Goal: Task Accomplishment & Management: Manage account settings

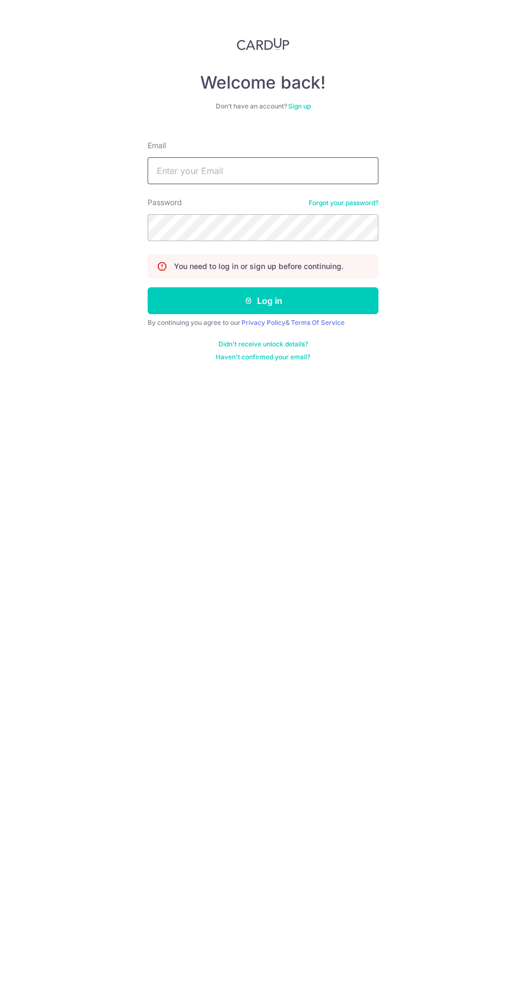
click at [172, 170] on input "Email" at bounding box center [263, 170] width 231 height 27
type input "Cherine.ng.liling@gmail.com"
click at [148, 287] on button "Log in" at bounding box center [263, 300] width 231 height 27
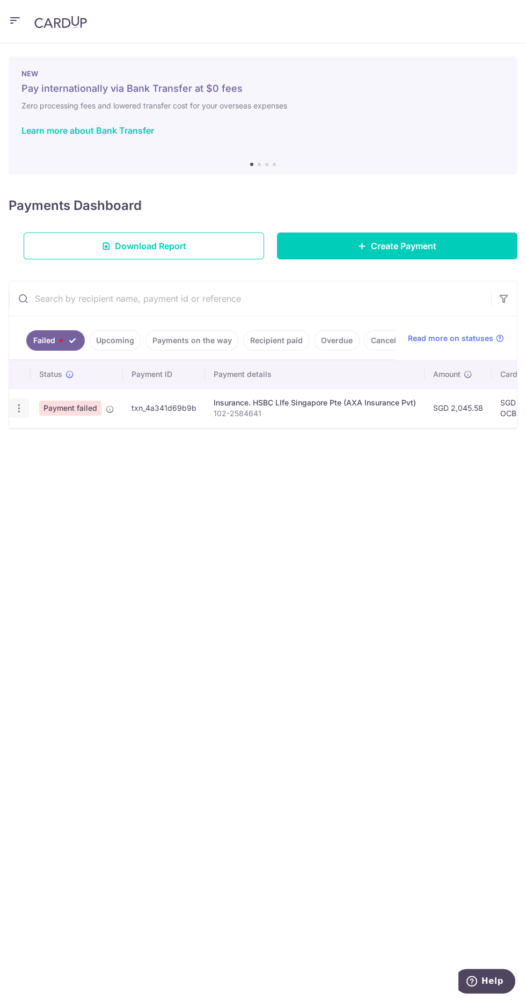
click at [20, 406] on icon "button" at bounding box center [18, 408] width 11 height 11
click at [59, 437] on span "Update payment" at bounding box center [76, 437] width 73 height 13
radio input "true"
type input "2,045.58"
type input "102-2584641"
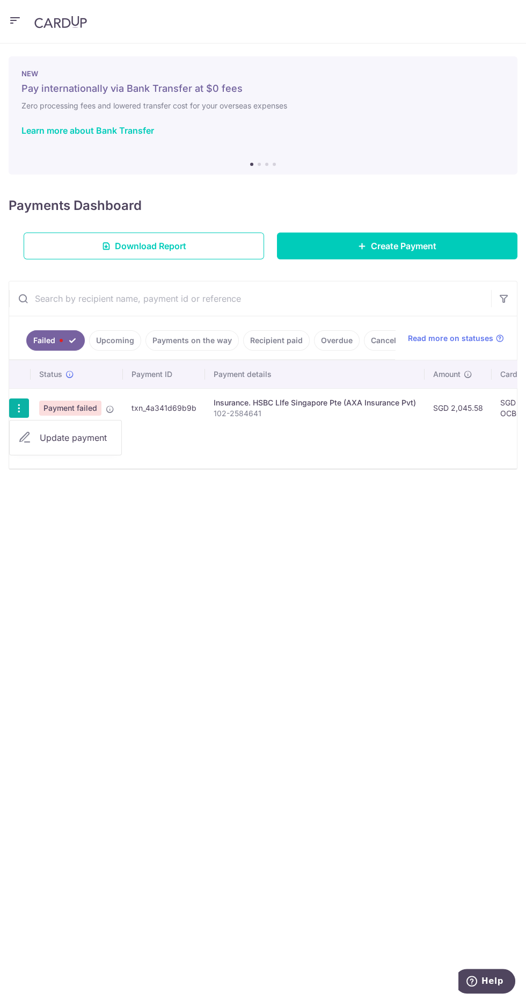
type input "OCBC90N155"
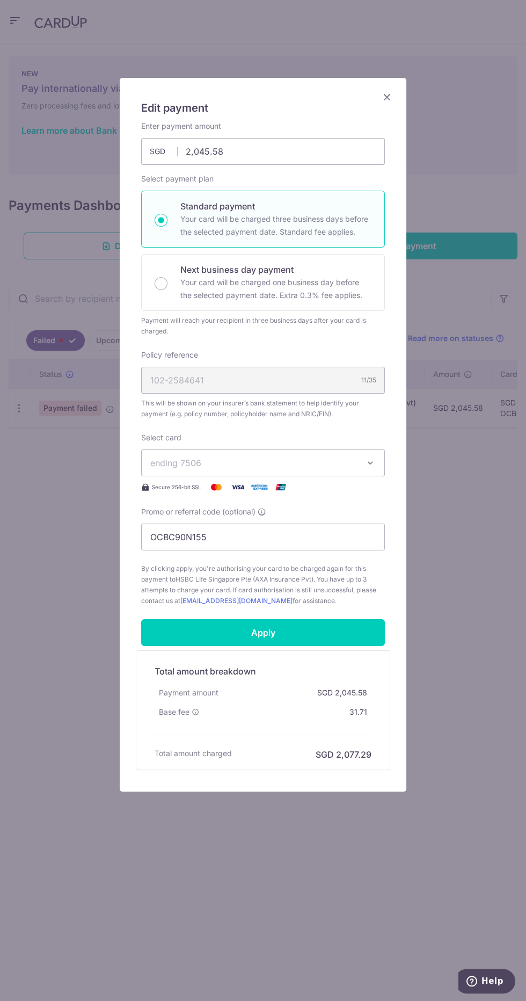
click at [164, 458] on span "ending 7506" at bounding box center [175, 463] width 51 height 11
click at [171, 538] on span "**** 7506" at bounding box center [263, 539] width 226 height 13
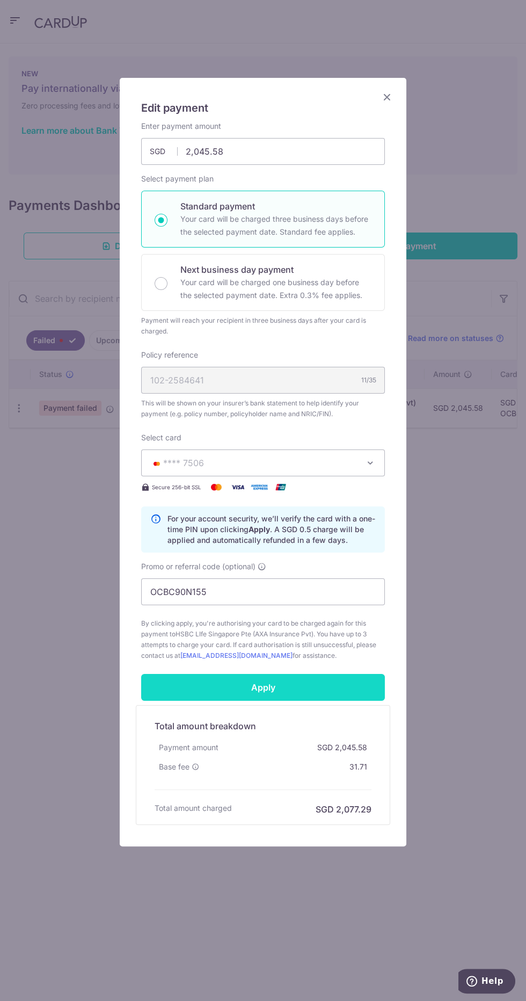
click at [167, 690] on input "Apply" at bounding box center [263, 687] width 244 height 27
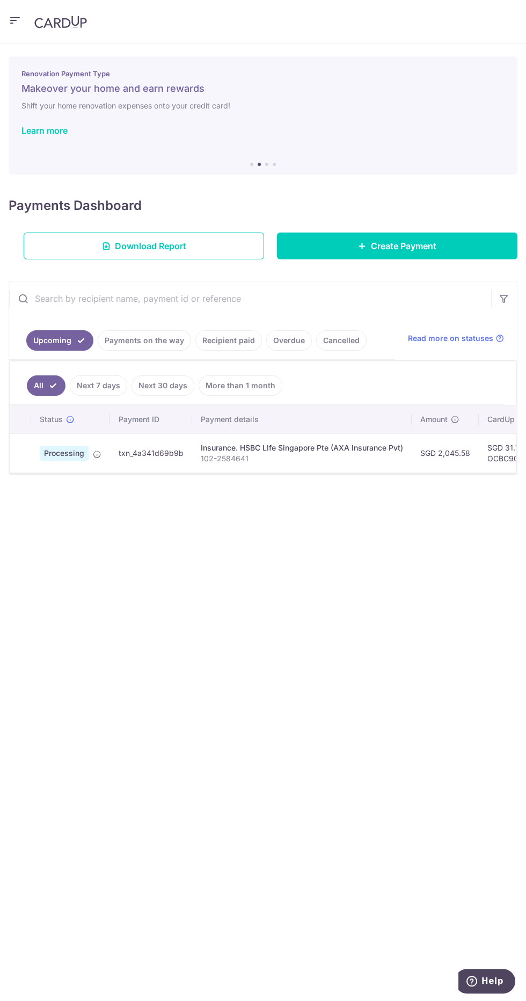
click at [96, 452] on icon at bounding box center [97, 454] width 9 height 9
click at [99, 451] on icon at bounding box center [97, 454] width 9 height 9
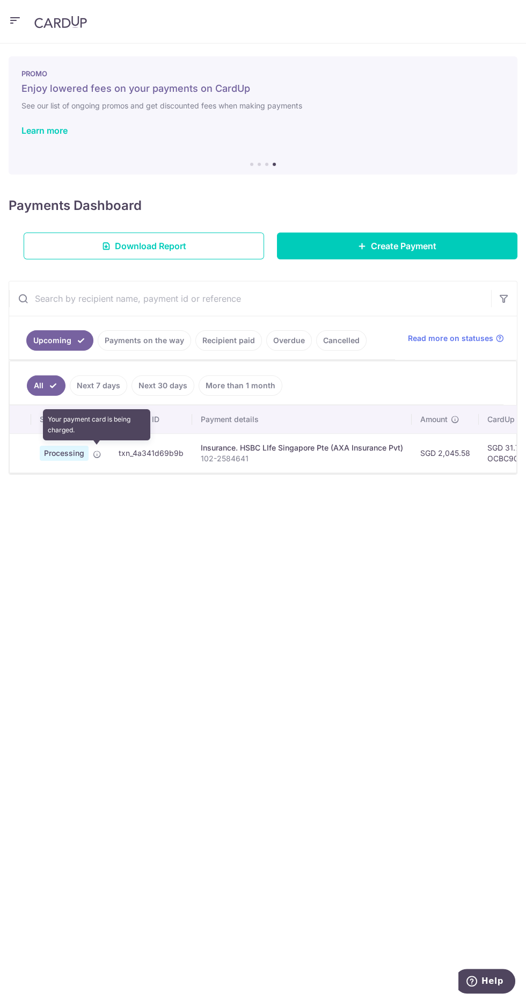
click at [39, 21] on img at bounding box center [60, 22] width 53 height 13
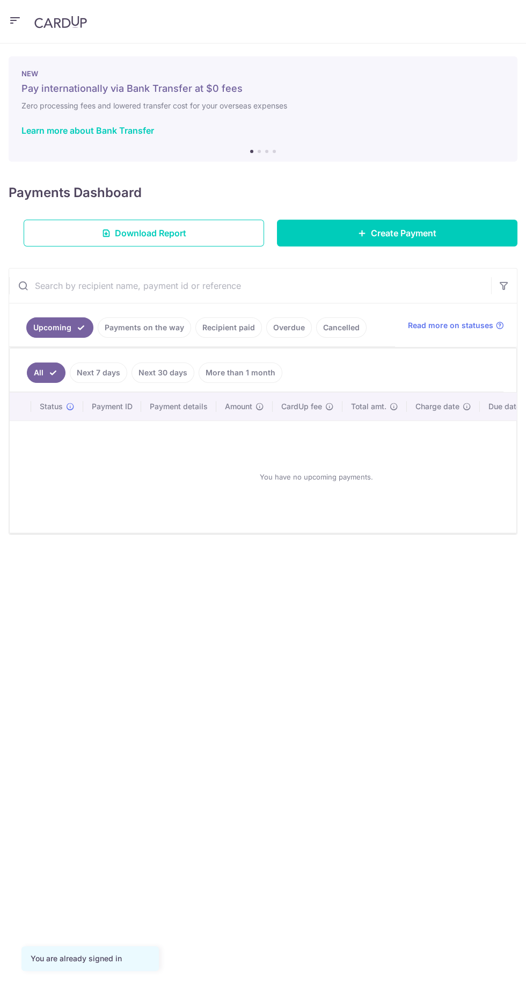
click at [16, 23] on icon "button" at bounding box center [15, 20] width 13 height 13
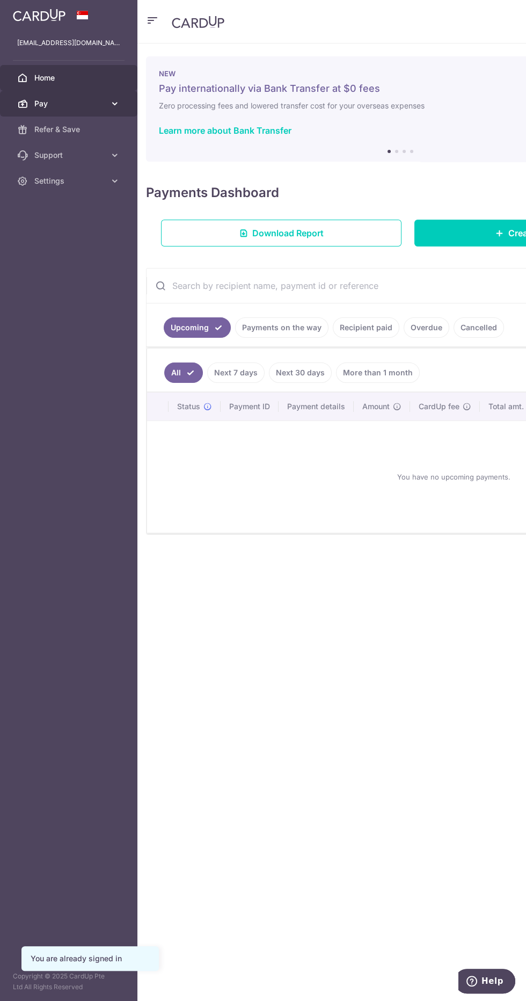
click at [22, 103] on icon at bounding box center [22, 103] width 11 height 11
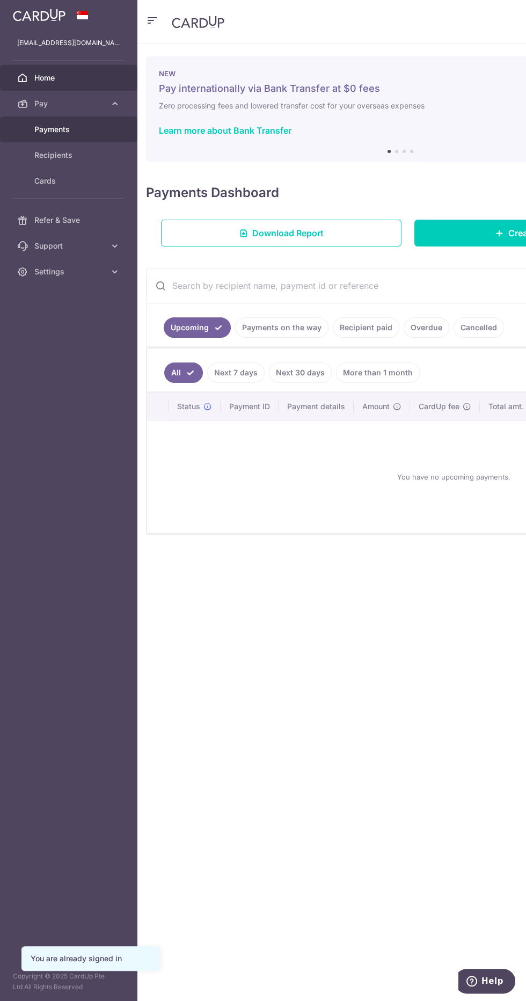
click at [32, 127] on link "Payments" at bounding box center [69, 130] width 138 height 26
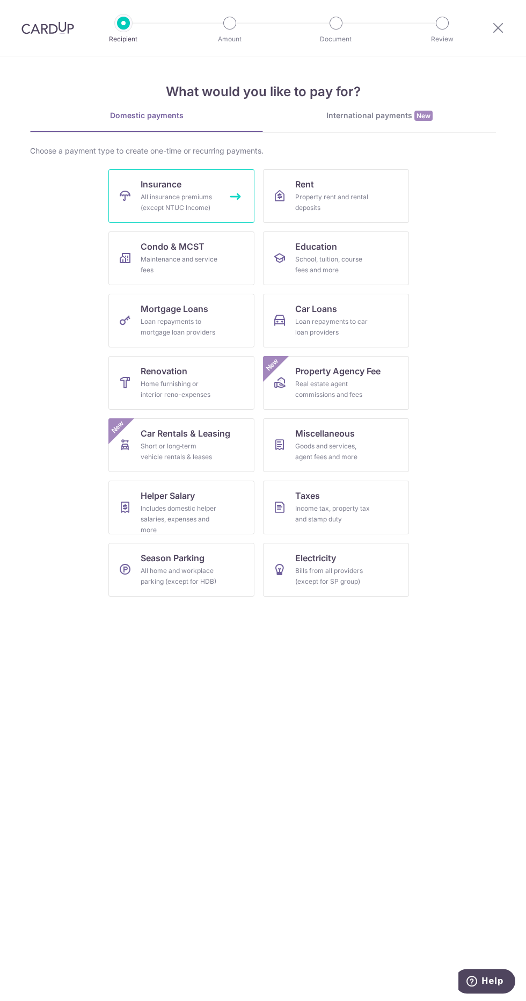
click at [162, 208] on div "All insurance premiums (except NTUC Income)" at bounding box center [179, 202] width 77 height 21
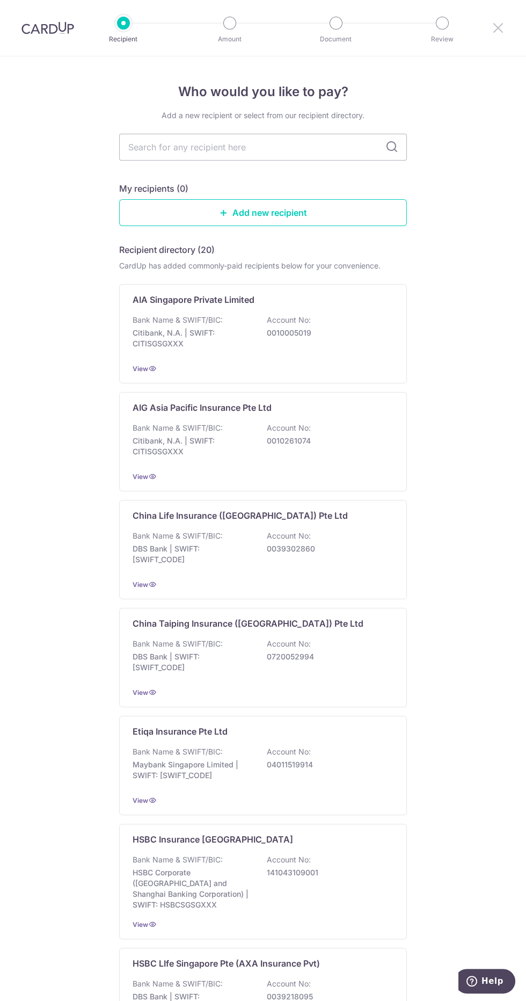
click at [500, 26] on icon at bounding box center [498, 27] width 13 height 13
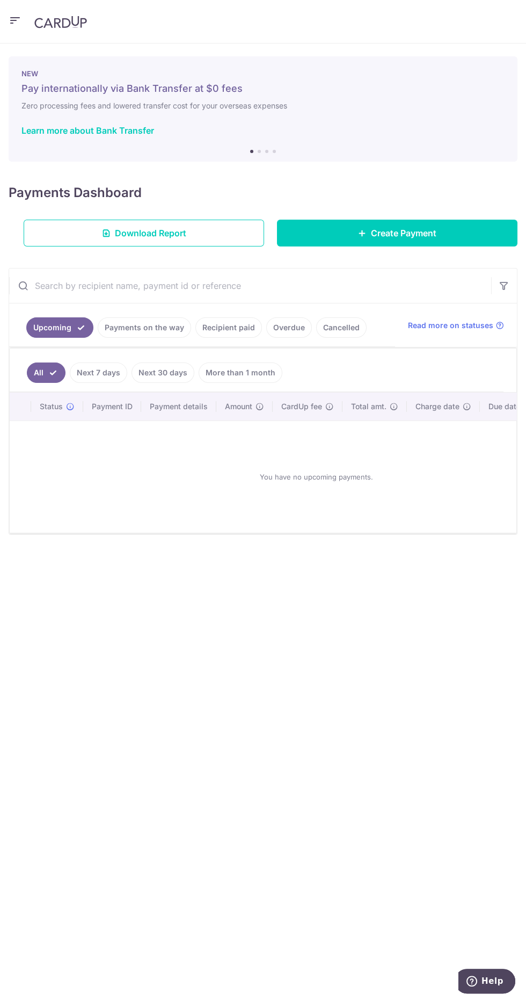
click at [18, 23] on icon "button" at bounding box center [15, 20] width 13 height 13
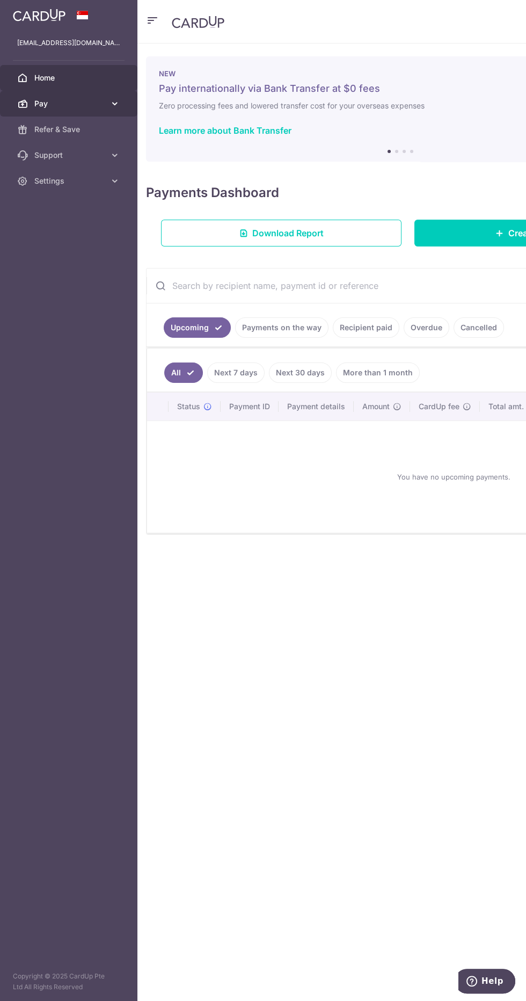
click at [22, 103] on icon at bounding box center [22, 103] width 11 height 11
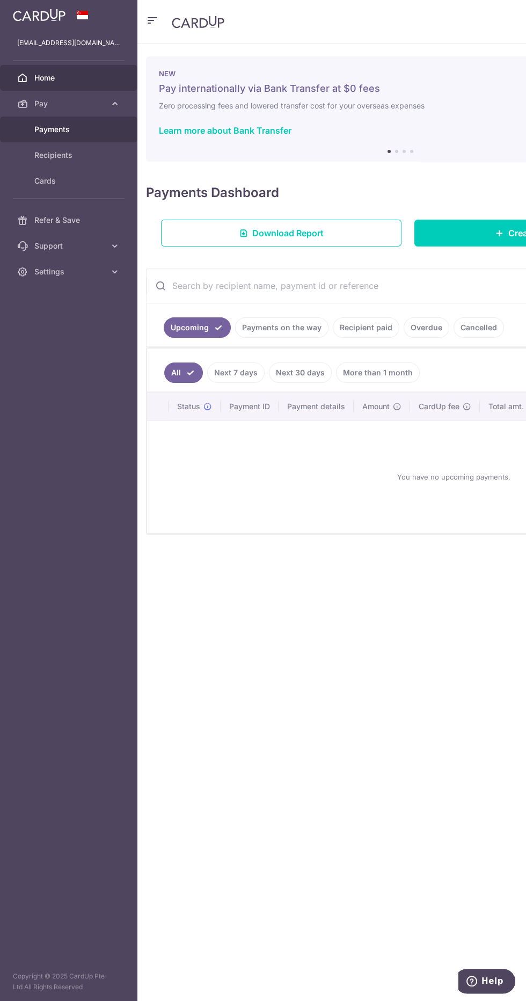
click at [30, 124] on link "Payments" at bounding box center [69, 130] width 138 height 26
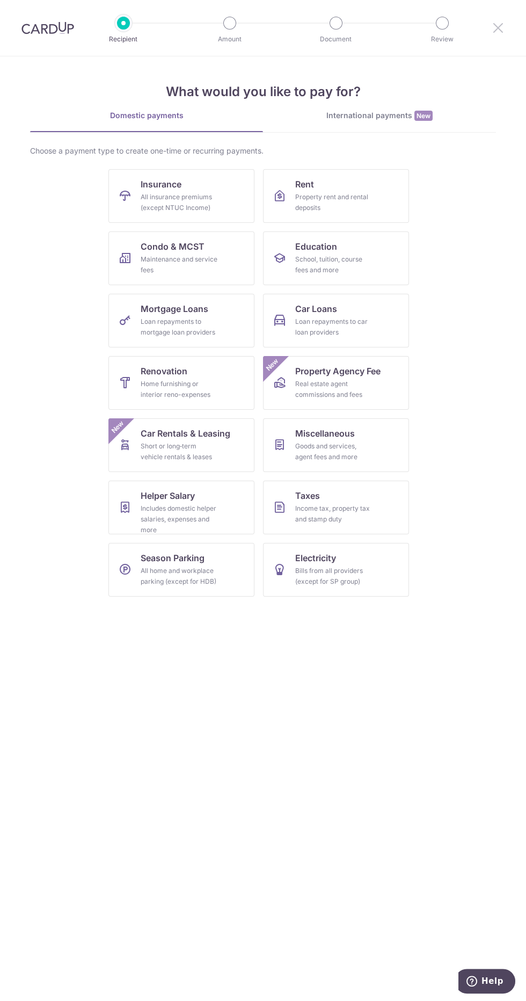
click at [499, 27] on icon at bounding box center [498, 27] width 13 height 13
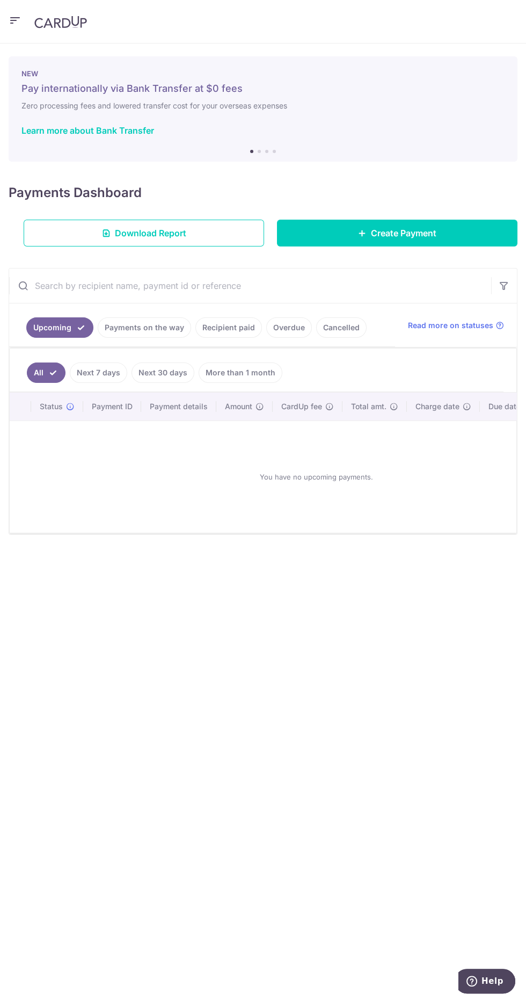
click at [15, 21] on icon "button" at bounding box center [15, 20] width 13 height 13
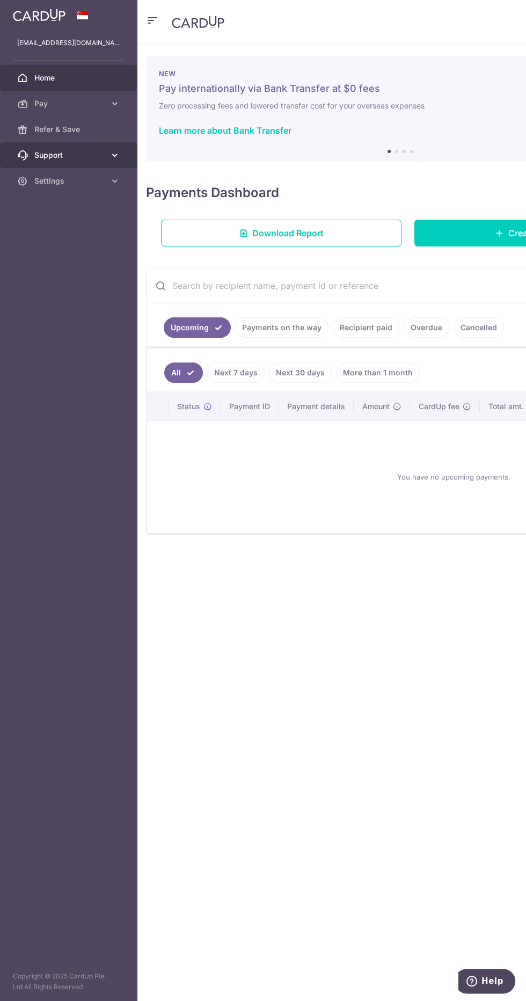
click at [26, 152] on icon at bounding box center [22, 155] width 11 height 11
click at [22, 103] on icon at bounding box center [22, 103] width 11 height 11
click at [262, 329] on link "Payments on the way" at bounding box center [281, 327] width 93 height 20
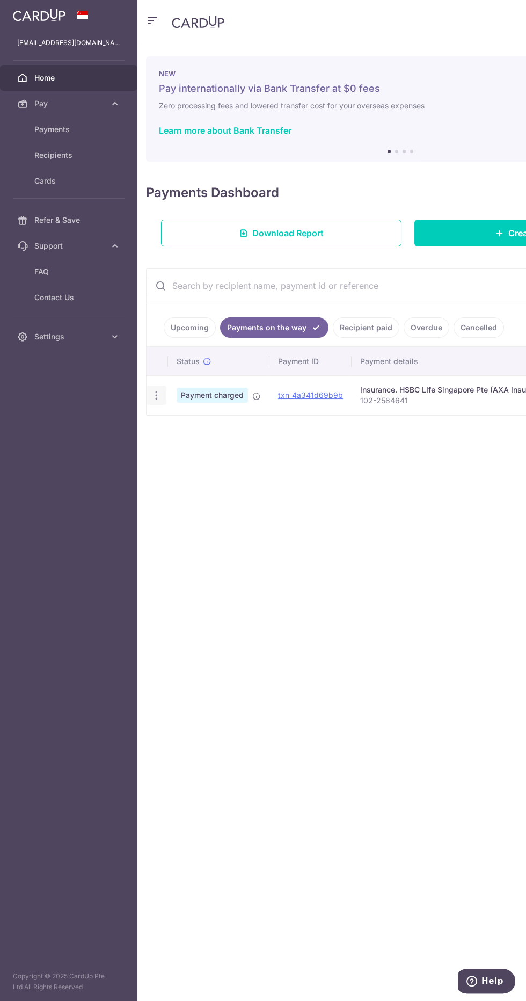
click at [156, 394] on icon "button" at bounding box center [156, 395] width 11 height 11
click at [236, 526] on div at bounding box center [263, 500] width 526 height 1001
click at [217, 531] on div "× Pause Schedule Pause all future payments in this series Pause just this one p…" at bounding box center [401, 523] width 526 height 958
click at [355, 327] on link "Recipient paid" at bounding box center [366, 327] width 67 height 20
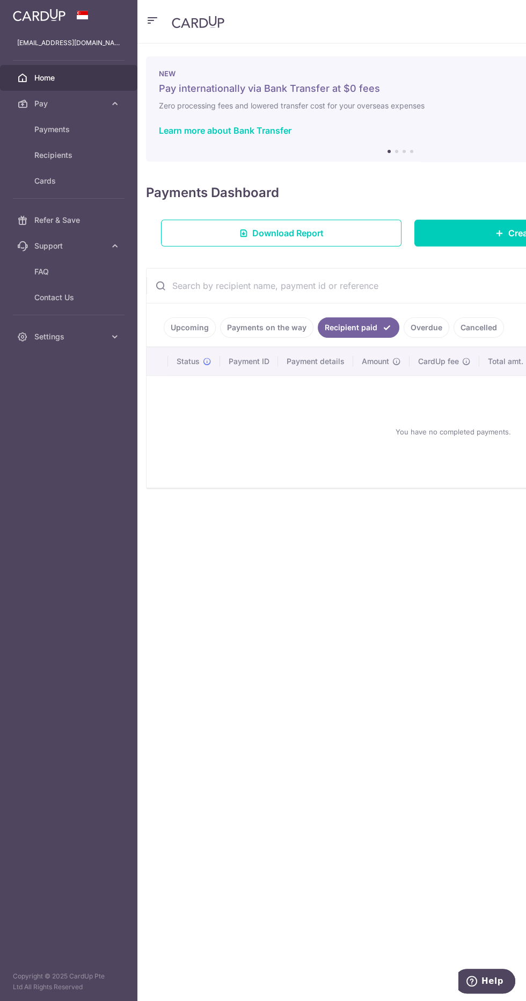
click at [261, 327] on link "Payments on the way" at bounding box center [266, 327] width 93 height 20
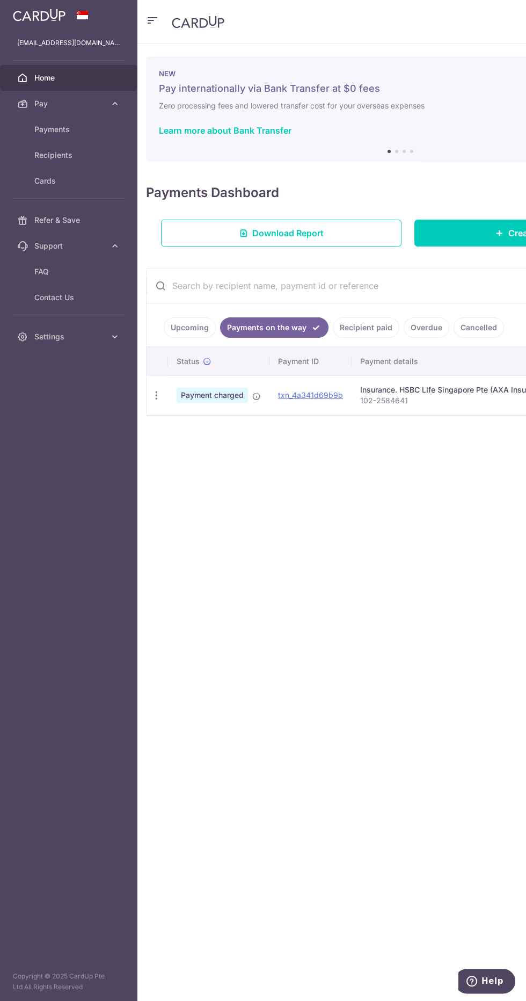
click at [257, 398] on icon at bounding box center [256, 396] width 9 height 9
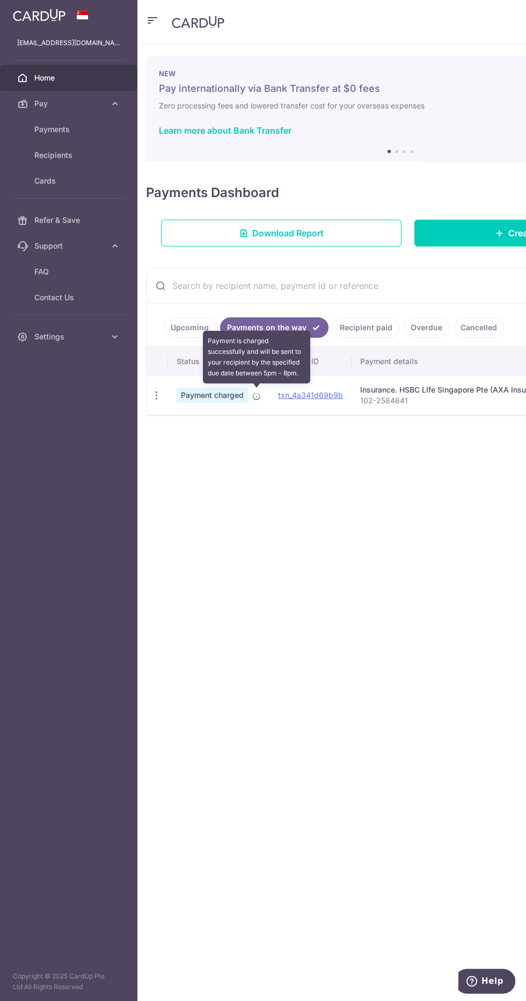
click at [231, 496] on div "× Pause Schedule Pause all future payments in this series Pause just this one p…" at bounding box center [401, 523] width 526 height 958
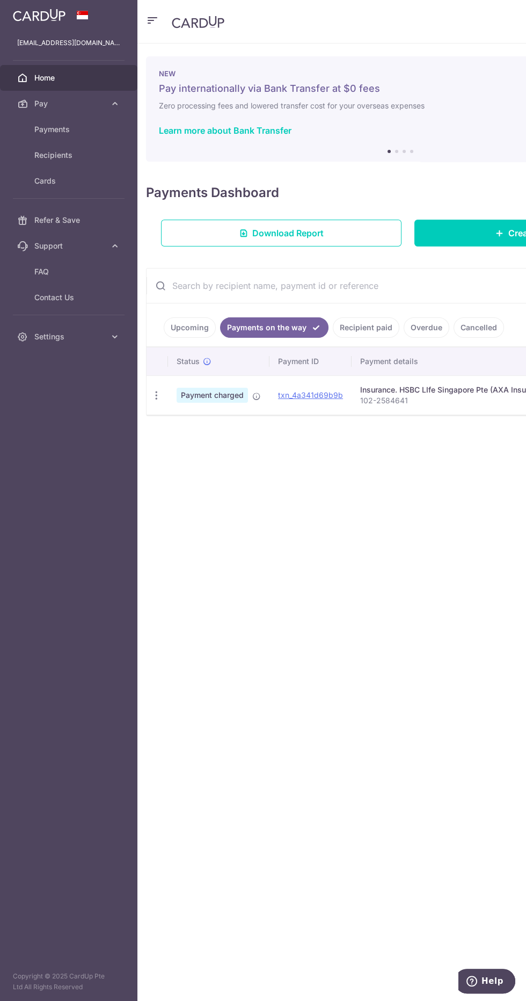
click at [158, 16] on icon "button" at bounding box center [152, 20] width 13 height 13
